Goal: Complete application form

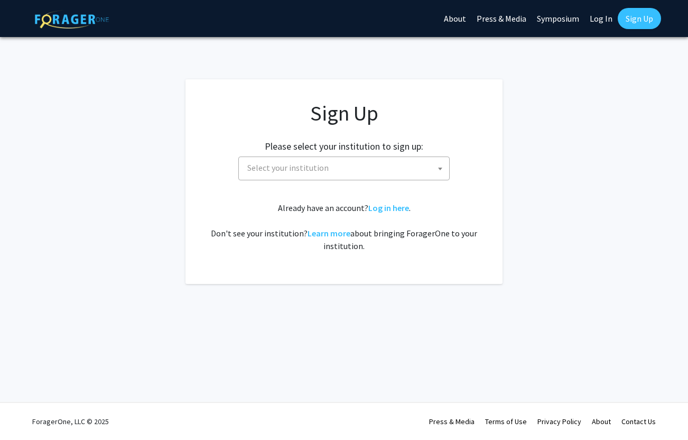
click at [390, 169] on span "Select your institution" at bounding box center [346, 168] width 206 height 22
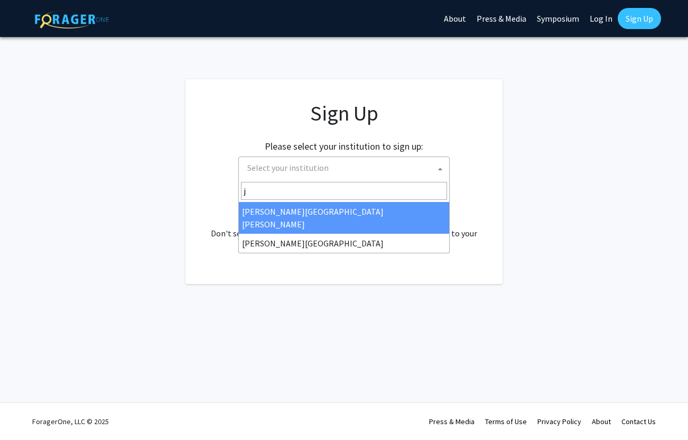
type input "j"
select select "1"
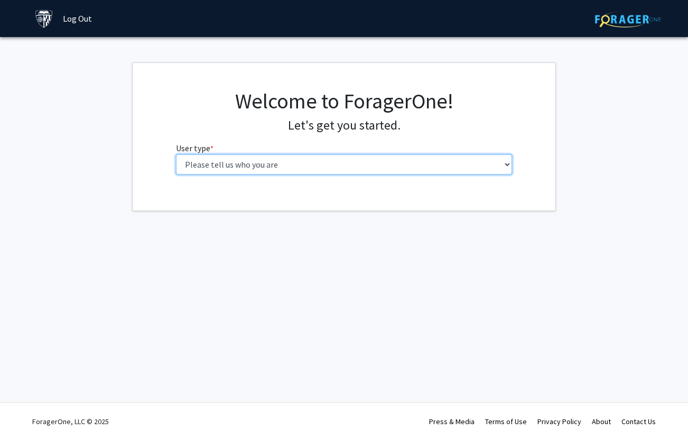
select select "2: masters"
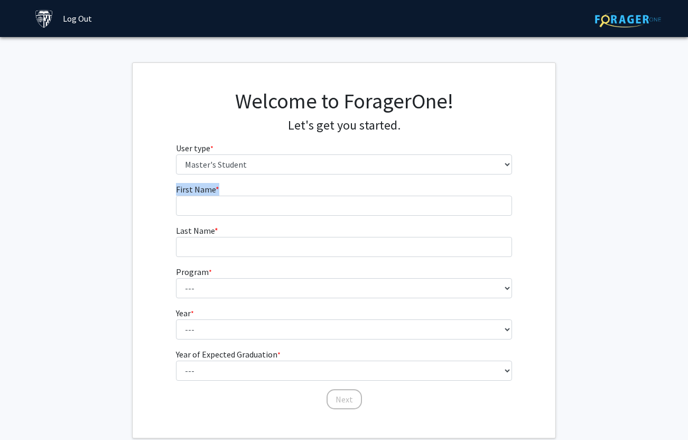
click at [323, 195] on fg-input "First Name * required" at bounding box center [344, 199] width 337 height 33
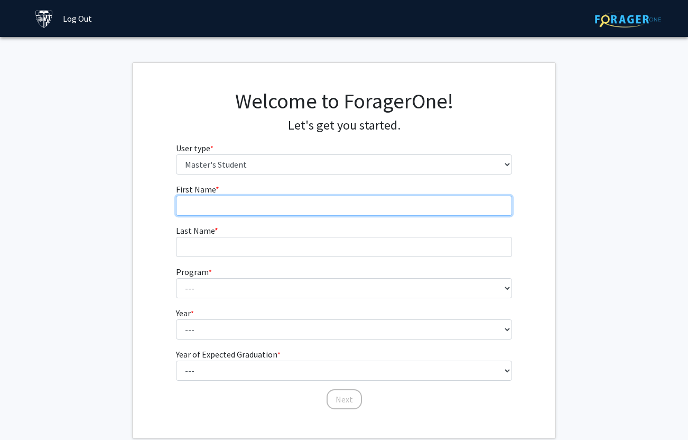
click at [313, 211] on input "First Name * required" at bounding box center [344, 205] width 337 height 20
type input "Yujia"
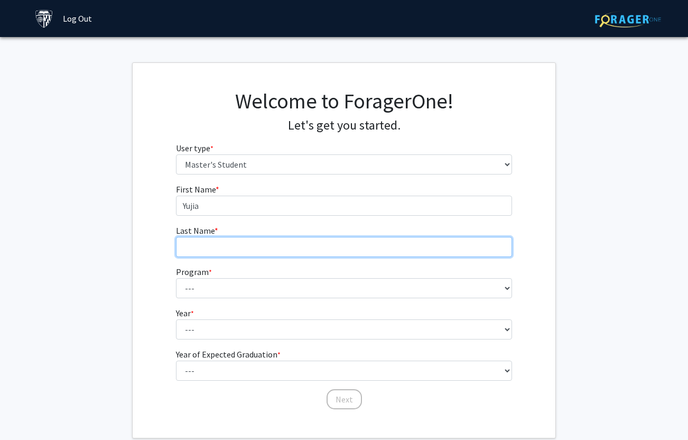
click at [322, 250] on input "Last Name * required" at bounding box center [344, 247] width 337 height 20
type input "Leng"
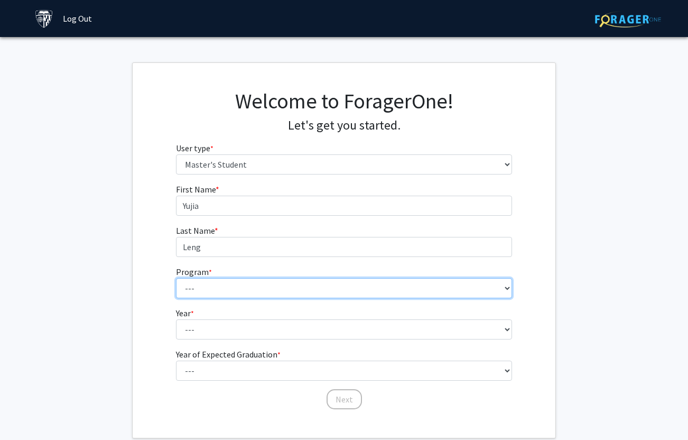
select select "112: 111"
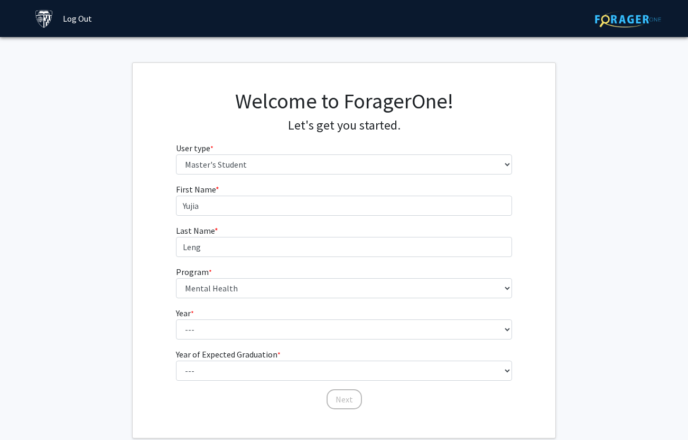
click at [327, 341] on form "First Name * required [PERSON_NAME] Last Name * required Leng Program * require…" at bounding box center [344, 291] width 337 height 217
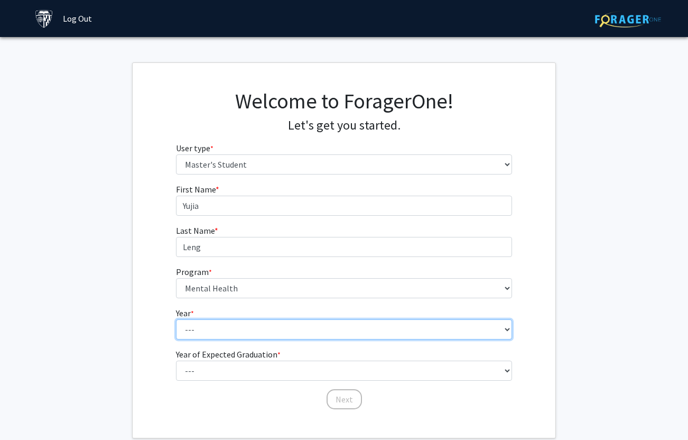
select select "1: first_year"
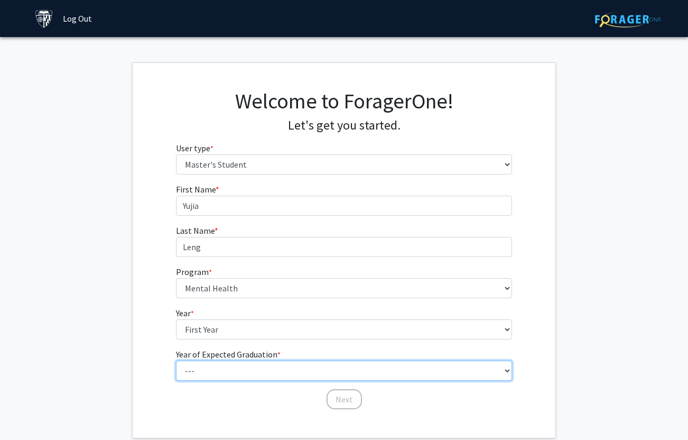
select select "2: 2026"
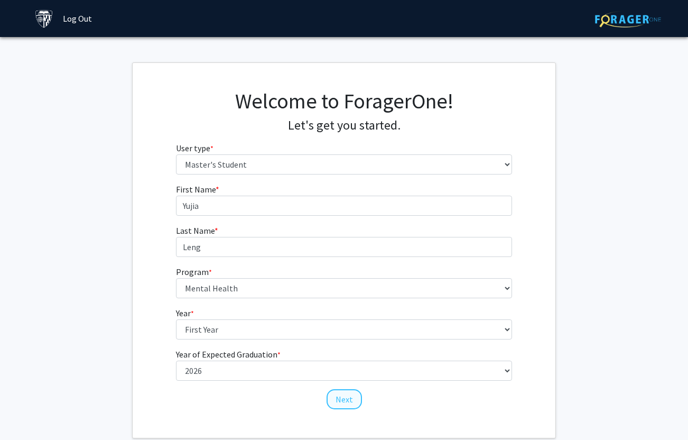
click at [347, 402] on button "Next" at bounding box center [344, 399] width 35 height 20
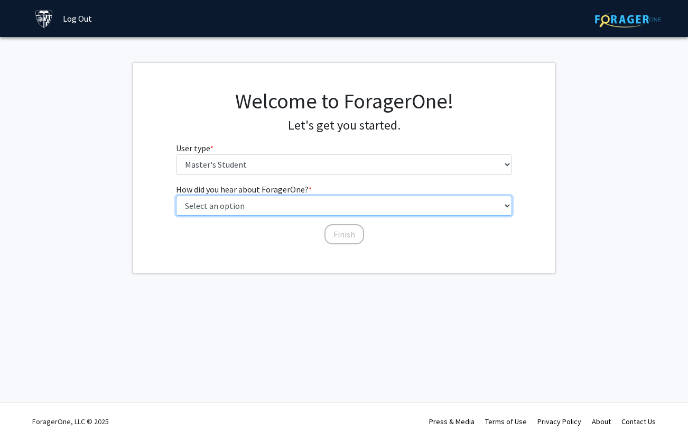
select select "3: university_website"
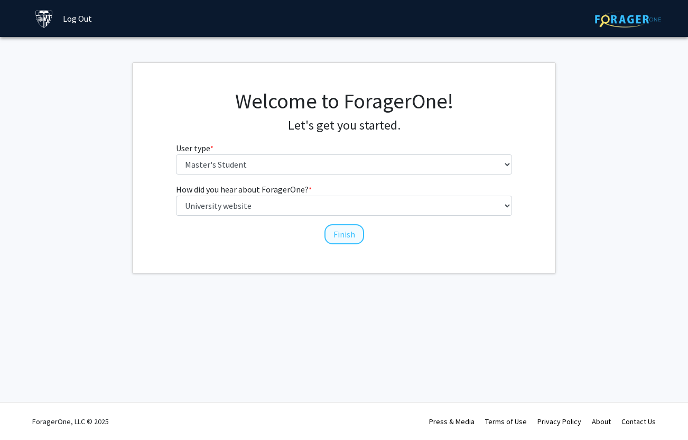
click at [347, 237] on button "Finish" at bounding box center [344, 234] width 40 height 20
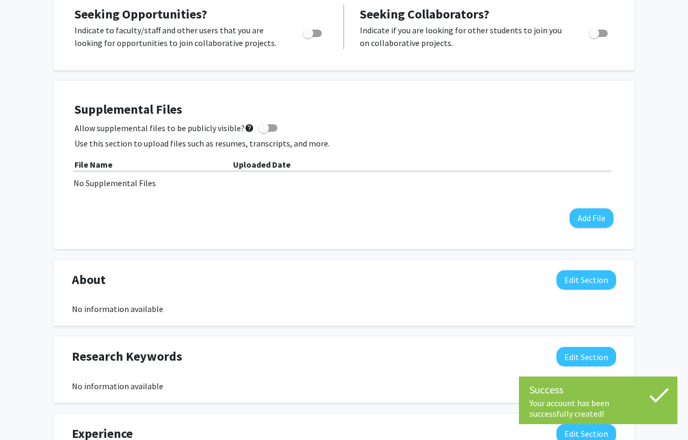
scroll to position [216, 0]
